Goal: Check status: Check status

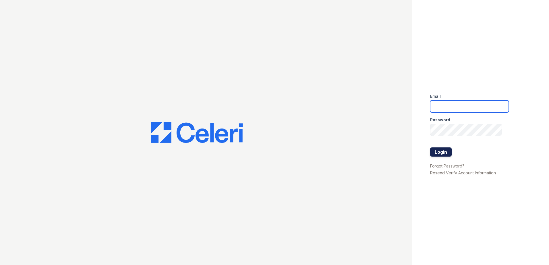
type input "Renewwaltham@trinity-pm.com"
click at [442, 149] on button "Login" at bounding box center [441, 151] width 22 height 9
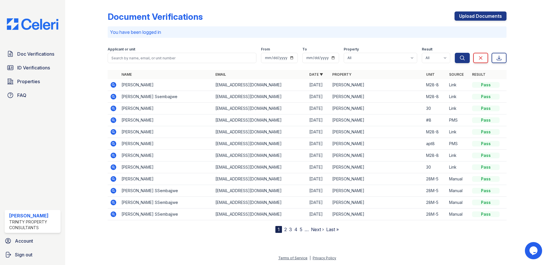
click at [114, 85] on icon at bounding box center [113, 84] width 7 height 7
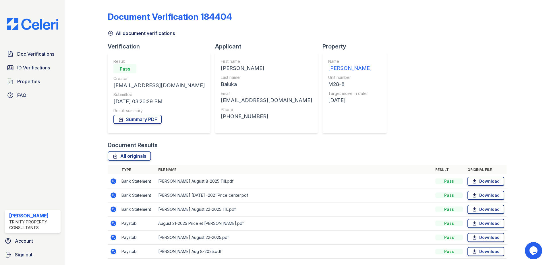
click at [112, 209] on icon at bounding box center [113, 209] width 7 height 7
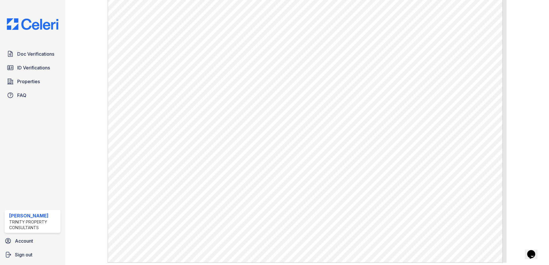
scroll to position [230, 0]
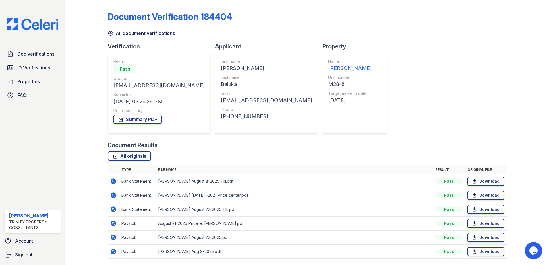
click at [114, 182] on icon at bounding box center [113, 181] width 7 height 7
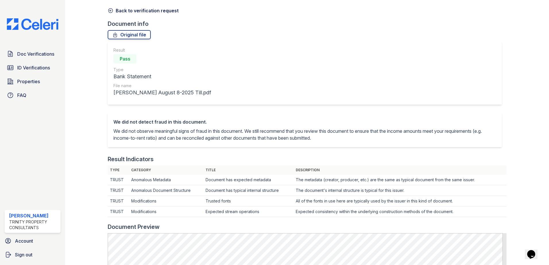
scroll to position [86, 0]
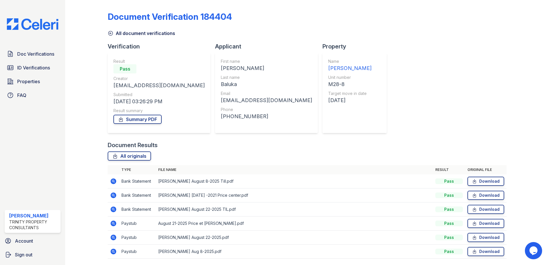
click at [113, 194] on icon at bounding box center [113, 195] width 7 height 7
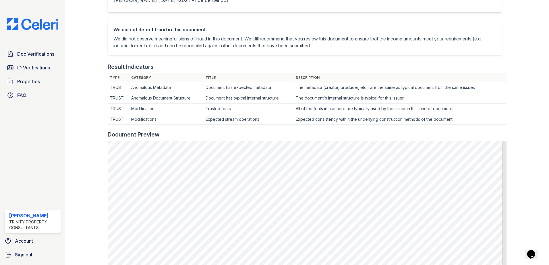
scroll to position [115, 0]
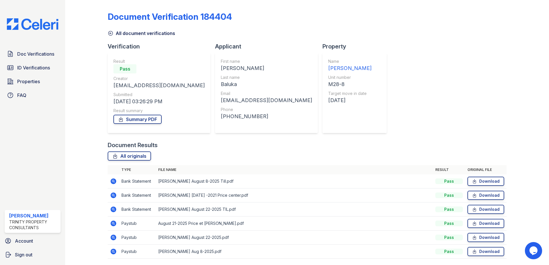
click at [110, 208] on icon at bounding box center [113, 209] width 7 height 7
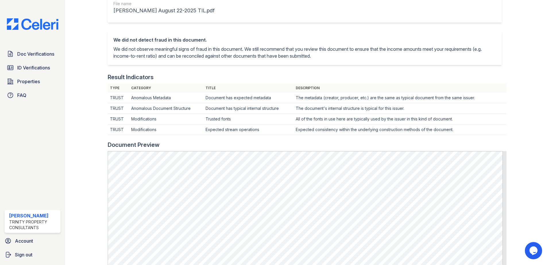
scroll to position [115, 0]
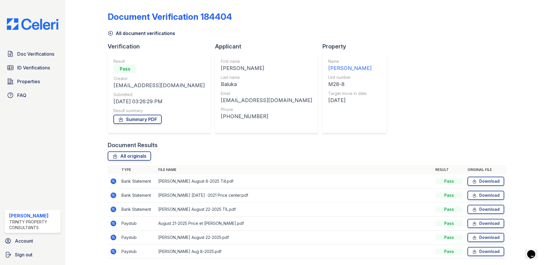
click at [112, 182] on icon at bounding box center [113, 181] width 7 height 7
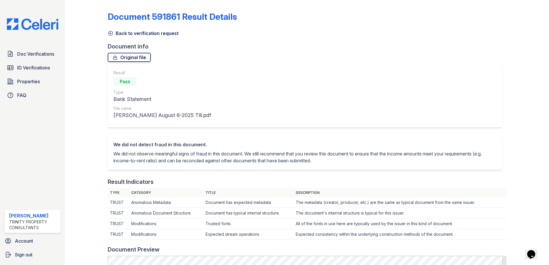
click at [133, 56] on link "Original file" at bounding box center [129, 57] width 43 height 9
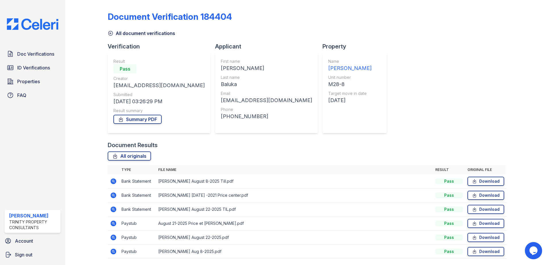
click at [113, 208] on icon at bounding box center [113, 210] width 6 height 6
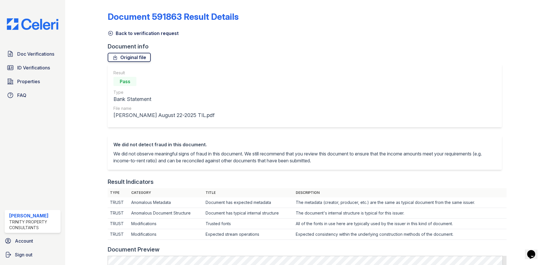
click at [135, 56] on link "Original file" at bounding box center [129, 57] width 43 height 9
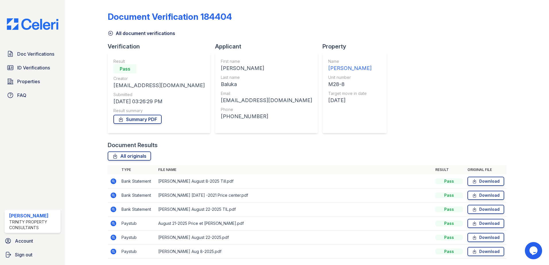
click at [112, 195] on icon at bounding box center [113, 195] width 7 height 7
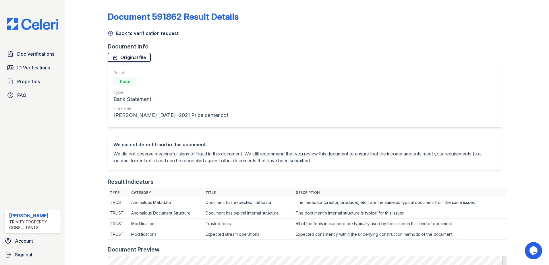
click at [128, 57] on link "Original file" at bounding box center [129, 57] width 43 height 9
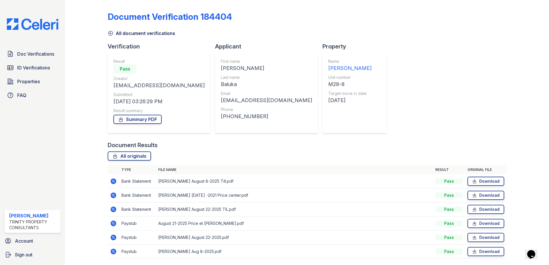
click at [113, 222] on icon at bounding box center [113, 223] width 7 height 7
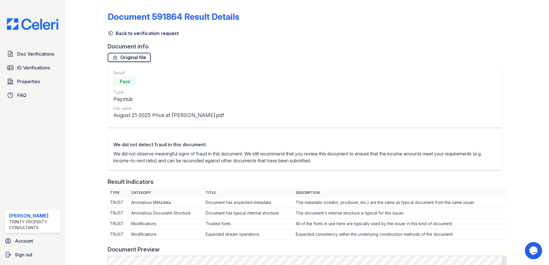
click at [137, 57] on link "Original file" at bounding box center [129, 57] width 43 height 9
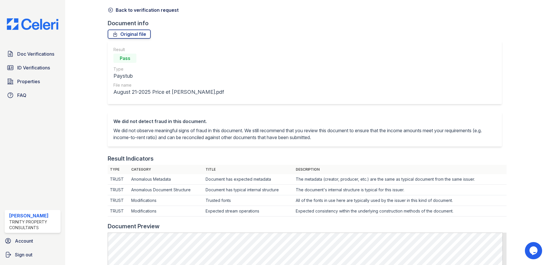
scroll to position [86, 0]
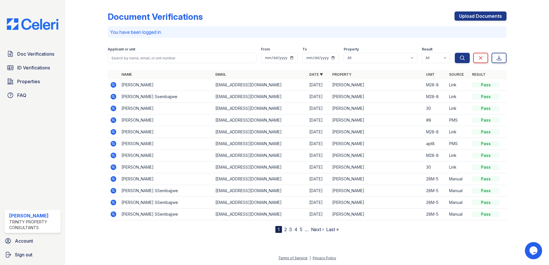
click at [114, 83] on icon at bounding box center [113, 85] width 6 height 6
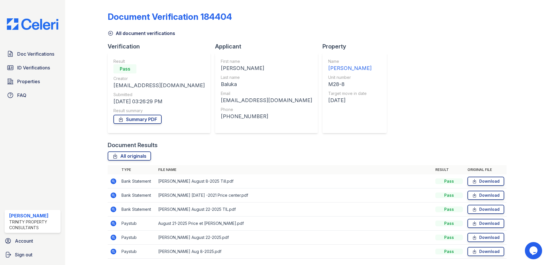
scroll to position [19, 0]
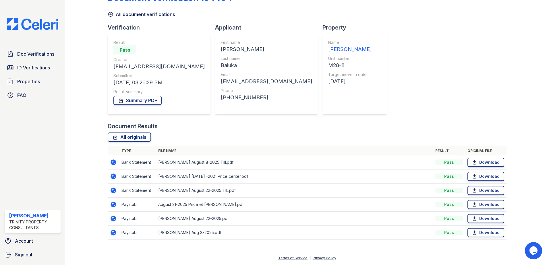
click at [113, 219] on icon at bounding box center [112, 217] width 1 height 1
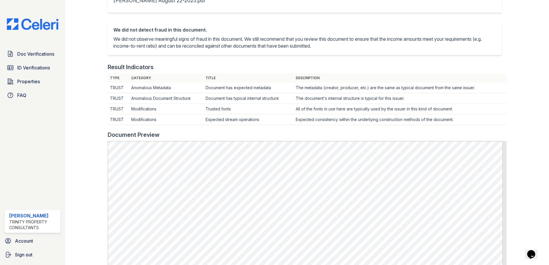
scroll to position [57, 0]
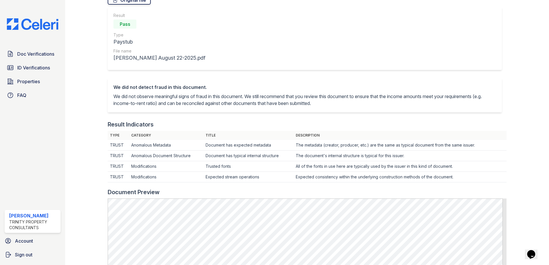
click at [131, 3] on link "Original file" at bounding box center [129, -1] width 43 height 9
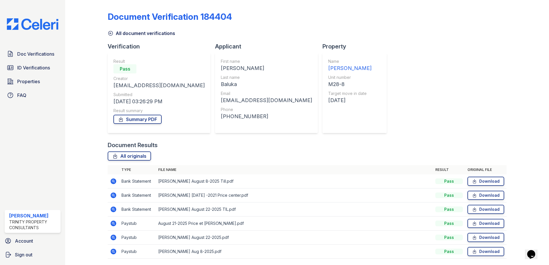
click at [111, 251] on icon at bounding box center [113, 252] width 6 height 6
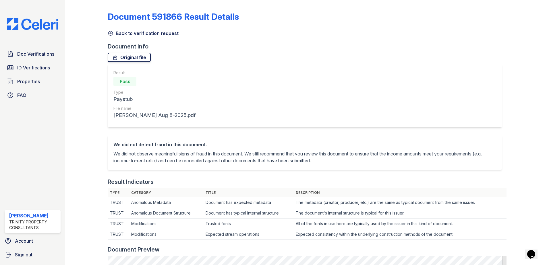
click at [139, 56] on link "Original file" at bounding box center [129, 57] width 43 height 9
click at [342, 44] on div "Document info" at bounding box center [307, 46] width 399 height 8
click at [41, 68] on span "ID Verifications" at bounding box center [33, 67] width 33 height 7
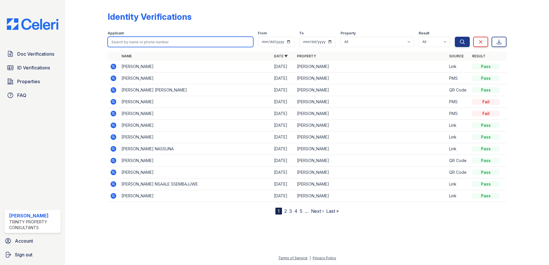
click at [123, 39] on input "search" at bounding box center [180, 42] width 145 height 10
type input "Agnes"
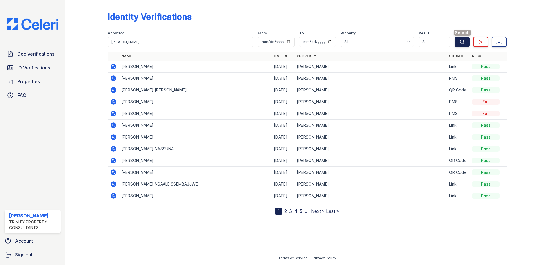
click at [461, 41] on icon "submit" at bounding box center [462, 42] width 6 height 6
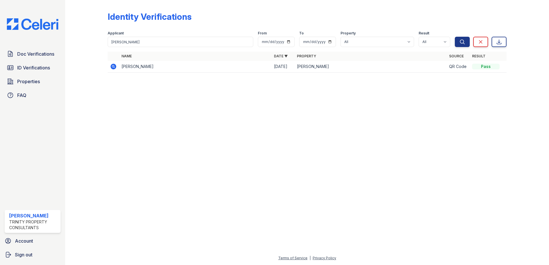
click at [112, 67] on icon at bounding box center [113, 66] width 7 height 7
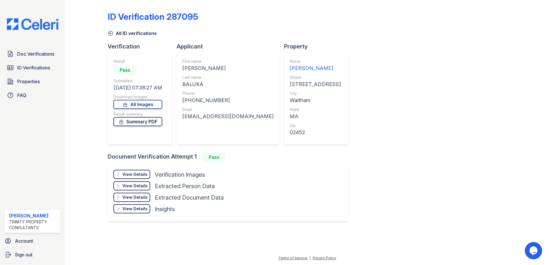
click at [147, 122] on link "Summary PDF" at bounding box center [137, 121] width 49 height 9
click at [38, 52] on span "Doc Verifications" at bounding box center [35, 53] width 37 height 7
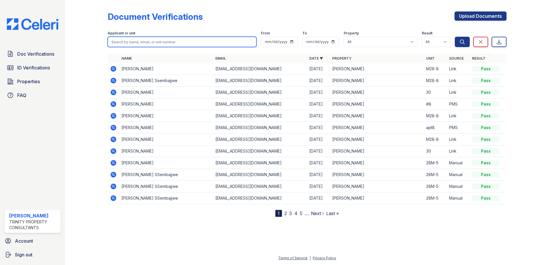
click at [165, 42] on input "search" at bounding box center [182, 42] width 149 height 10
type input "[PERSON_NAME]"
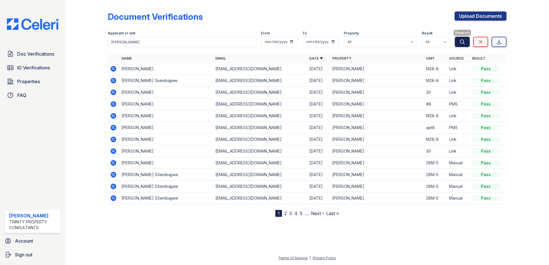
click at [461, 40] on icon "submit" at bounding box center [462, 42] width 4 height 4
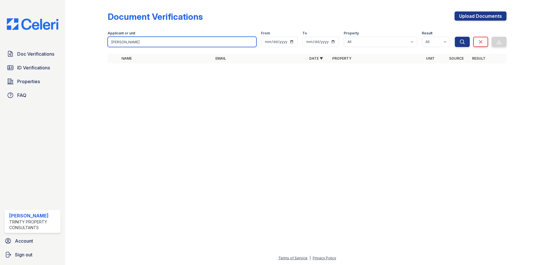
click at [157, 43] on input "[PERSON_NAME]" at bounding box center [182, 42] width 149 height 10
click at [123, 61] on th "Name" at bounding box center [166, 58] width 94 height 9
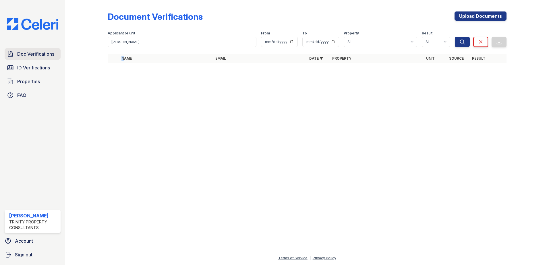
click at [51, 49] on link "Doc Verifications" at bounding box center [33, 53] width 56 height 11
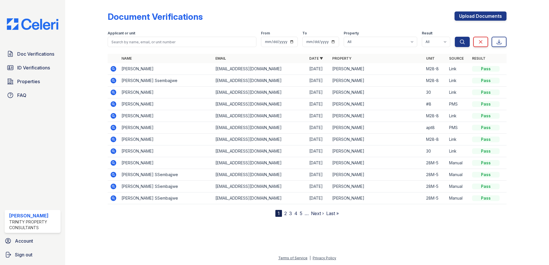
click at [49, 52] on span "Doc Verifications" at bounding box center [35, 53] width 37 height 7
click at [286, 212] on link "2" at bounding box center [285, 214] width 3 height 6
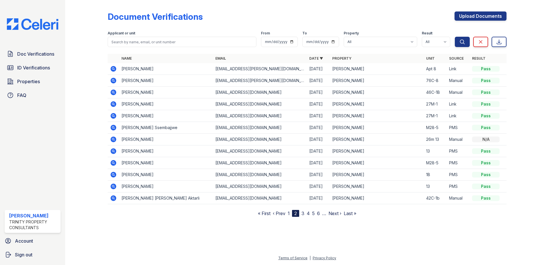
click at [303, 215] on link "3" at bounding box center [302, 214] width 3 height 6
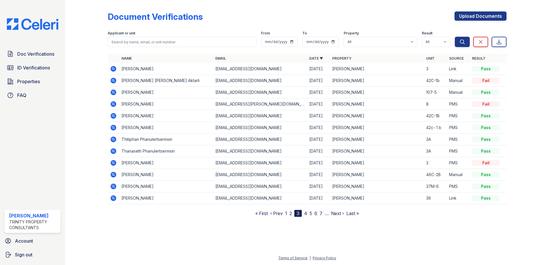
click at [300, 212] on div "3" at bounding box center [297, 213] width 7 height 7
click at [307, 213] on link "4" at bounding box center [305, 214] width 3 height 6
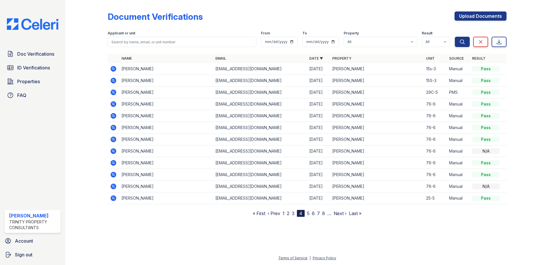
click at [312, 212] on link "6" at bounding box center [313, 214] width 3 height 6
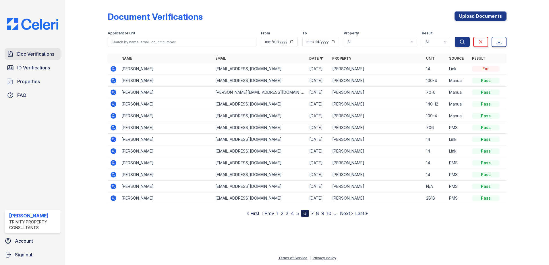
click at [32, 53] on span "Doc Verifications" at bounding box center [35, 53] width 37 height 7
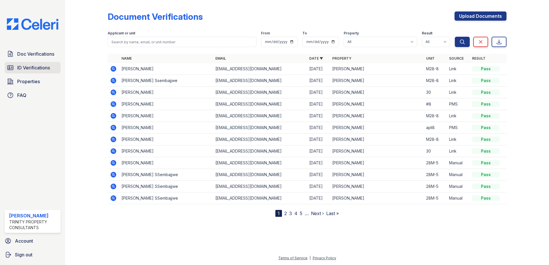
click at [33, 66] on span "ID Verifications" at bounding box center [33, 67] width 33 height 7
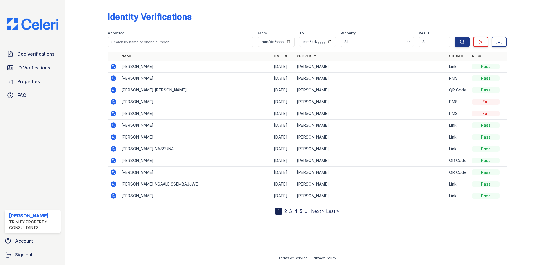
click at [114, 78] on icon at bounding box center [113, 78] width 7 height 7
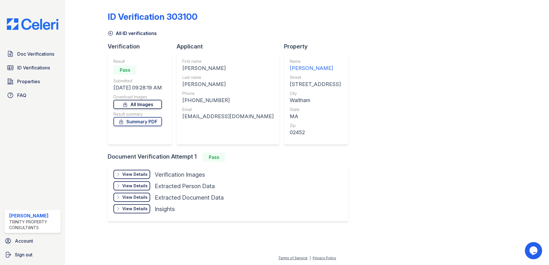
click at [151, 102] on link "All Images" at bounding box center [137, 104] width 48 height 9
click at [128, 122] on link "Summary PDF" at bounding box center [137, 121] width 48 height 9
